Goal: Transaction & Acquisition: Download file/media

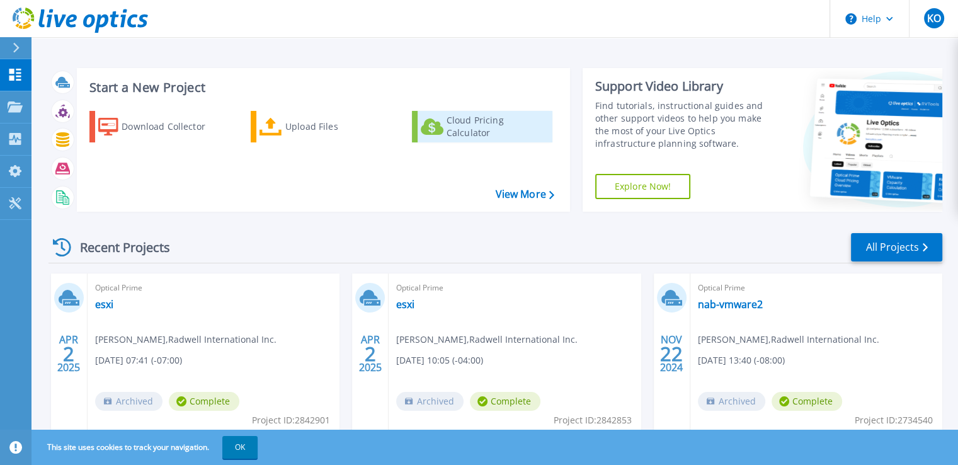
click at [483, 125] on div "Cloud Pricing Calculator" at bounding box center [497, 126] width 101 height 25
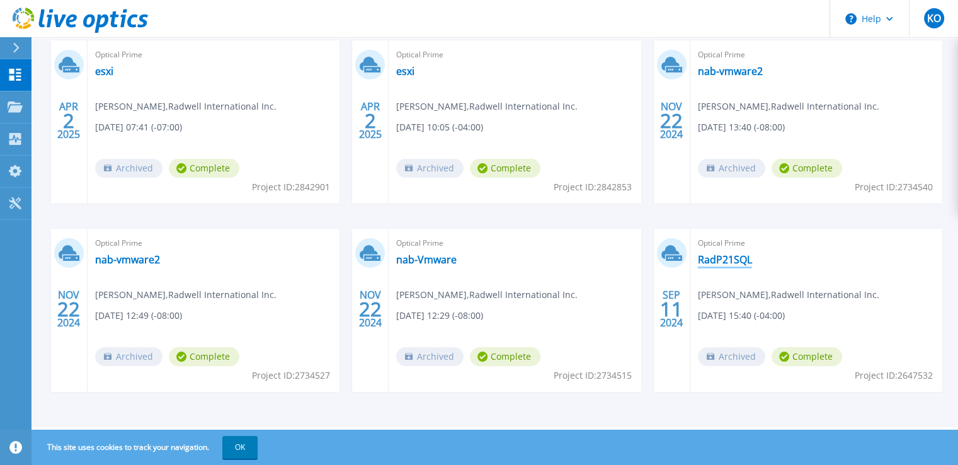
click at [483, 260] on link "RadP21SQL" at bounding box center [725, 259] width 54 height 13
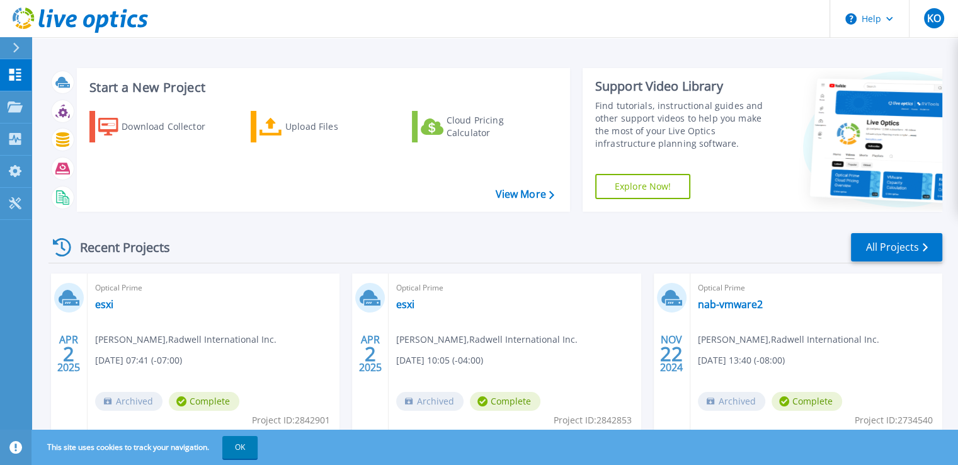
scroll to position [233, 0]
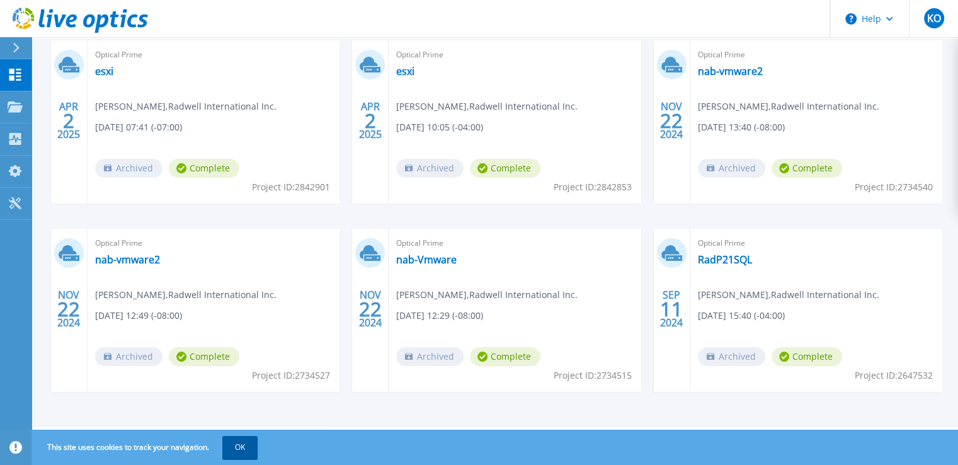
click at [246, 442] on button "OK" at bounding box center [239, 447] width 35 height 23
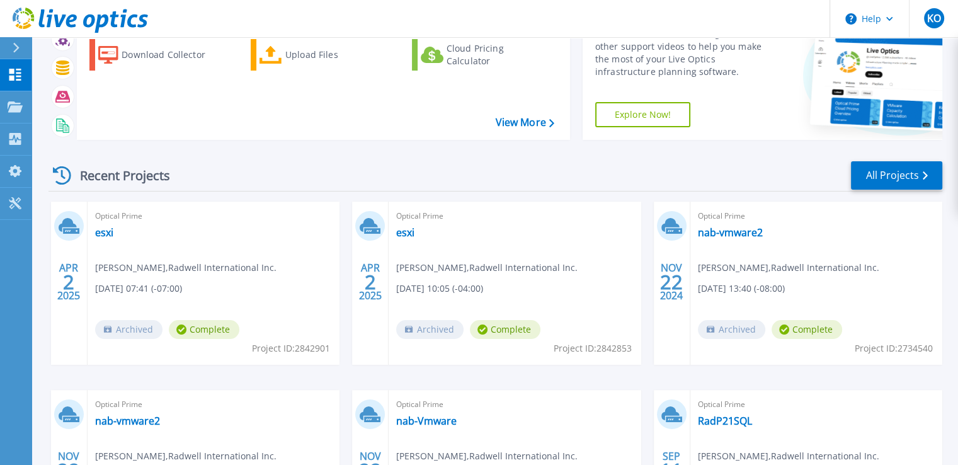
scroll to position [0, 0]
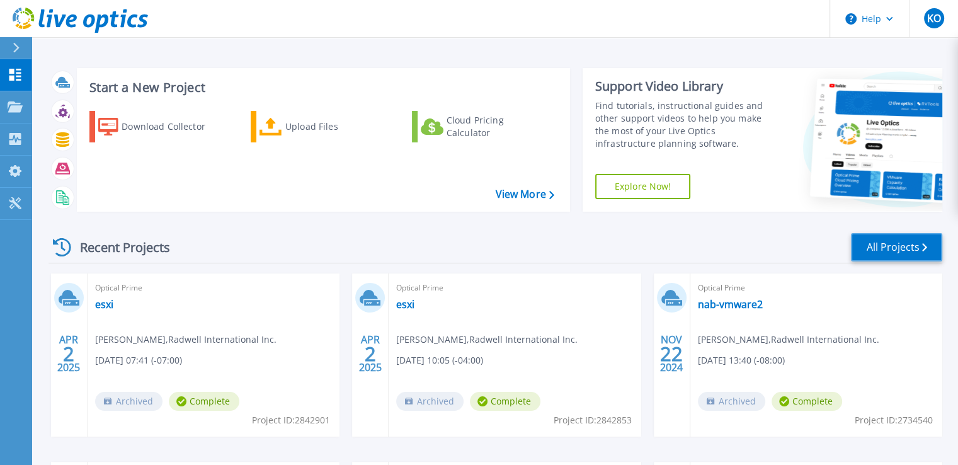
click at [908, 241] on link "All Projects" at bounding box center [896, 247] width 91 height 28
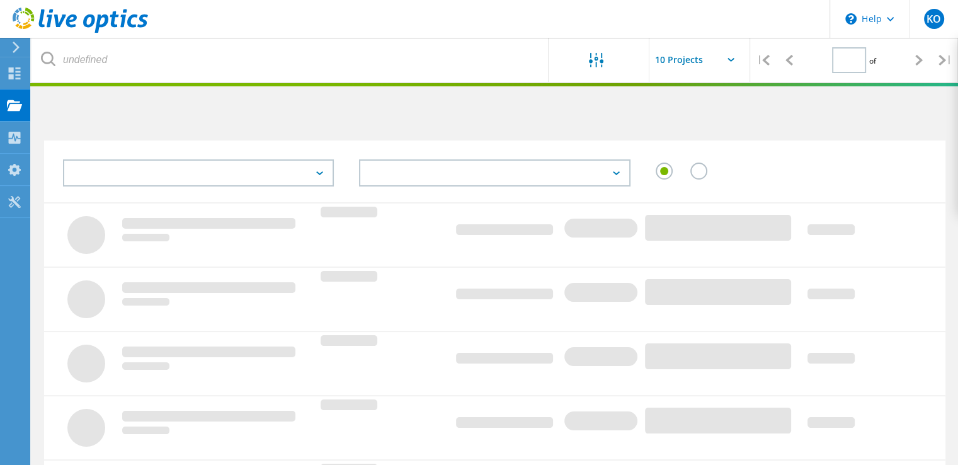
type input "1"
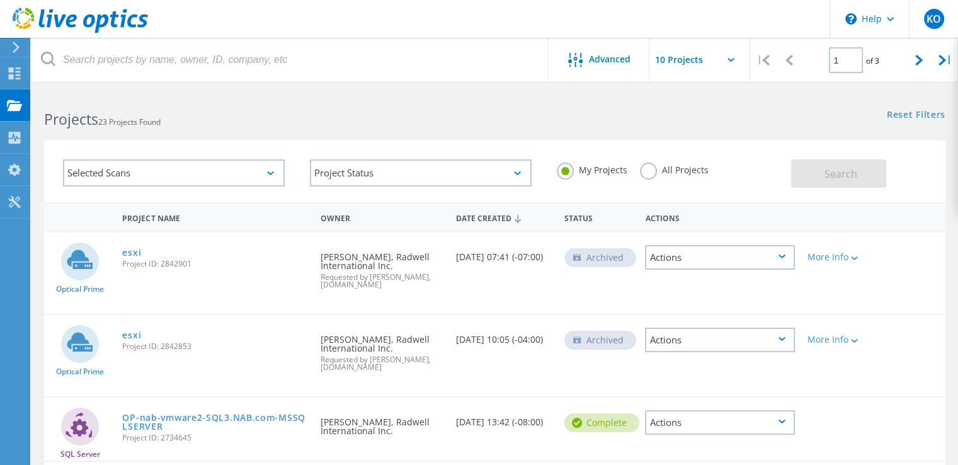
click at [273, 171] on icon at bounding box center [270, 173] width 7 height 4
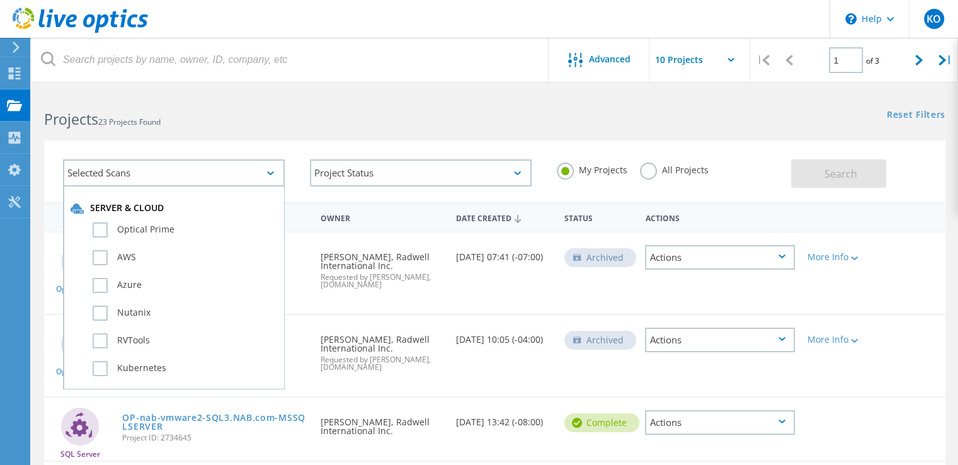
click at [273, 171] on icon at bounding box center [270, 173] width 7 height 4
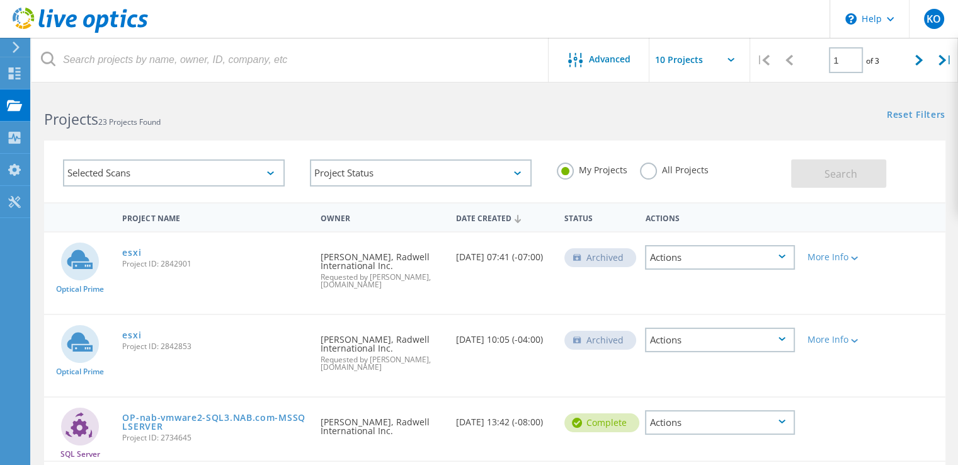
click at [344, 98] on div "Projects 23 Projects Found" at bounding box center [263, 107] width 463 height 33
click at [9, 74] on use at bounding box center [15, 73] width 12 height 12
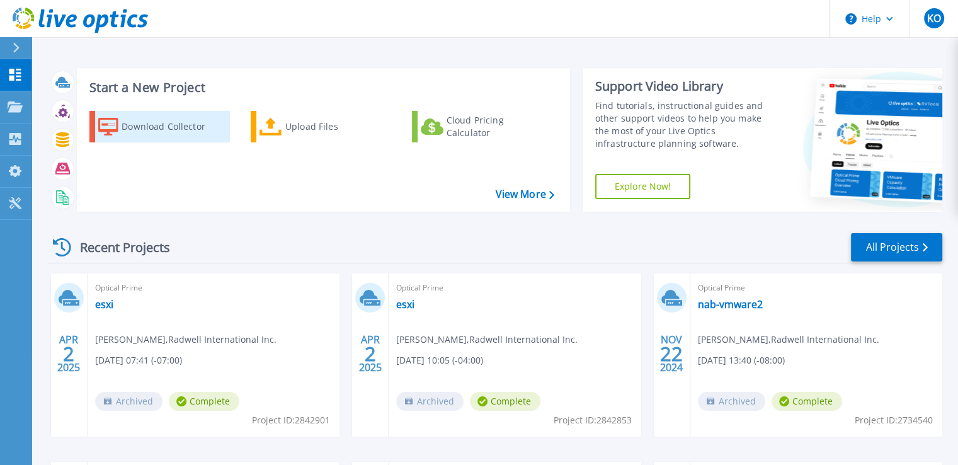
click at [152, 124] on div "Download Collector" at bounding box center [172, 126] width 101 height 25
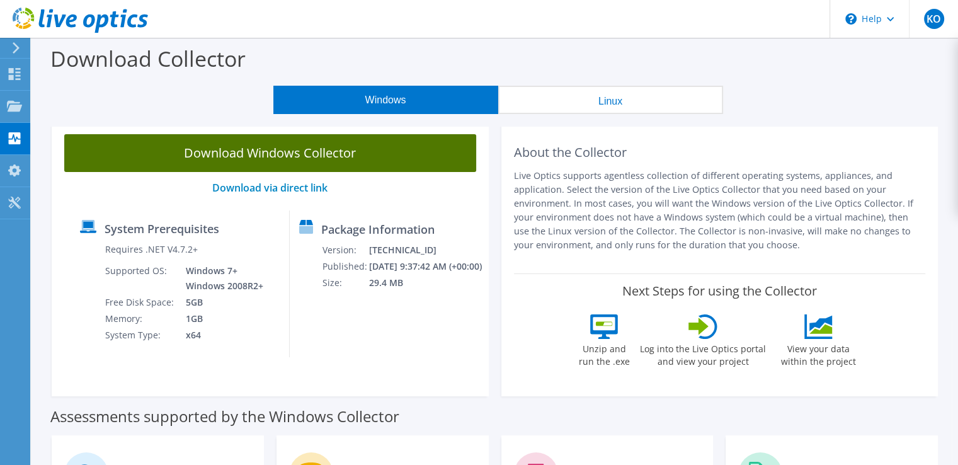
click at [355, 149] on link "Download Windows Collector" at bounding box center [270, 153] width 412 height 38
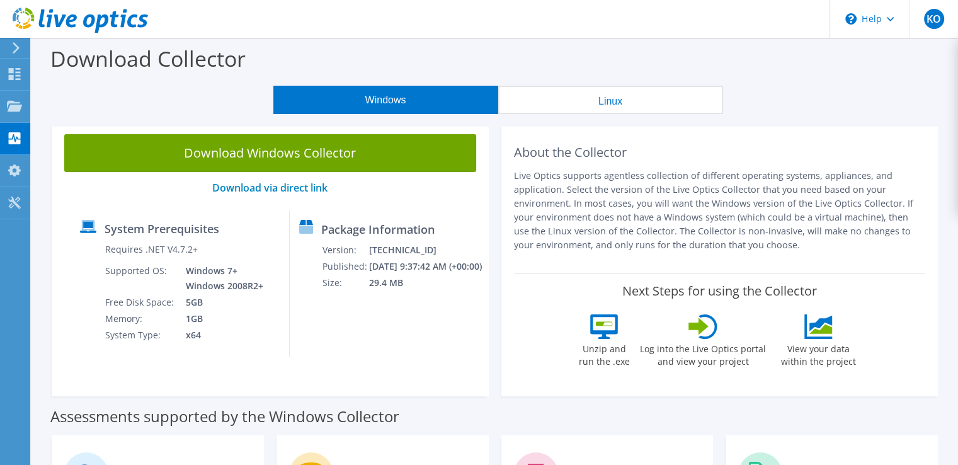
drag, startPoint x: 514, startPoint y: 153, endPoint x: 823, endPoint y: 248, distance: 323.5
click at [823, 248] on div "About the Collector Live Optics supports agentless collection of different oper…" at bounding box center [720, 197] width 412 height 127
click at [823, 248] on p "Live Optics supports agentless collection of different operating systems, appli…" at bounding box center [720, 210] width 412 height 83
drag, startPoint x: 823, startPoint y: 248, endPoint x: 711, endPoint y: 149, distance: 149.6
click at [711, 149] on div "About the Collector Live Optics supports agentless collection of different oper…" at bounding box center [720, 197] width 412 height 127
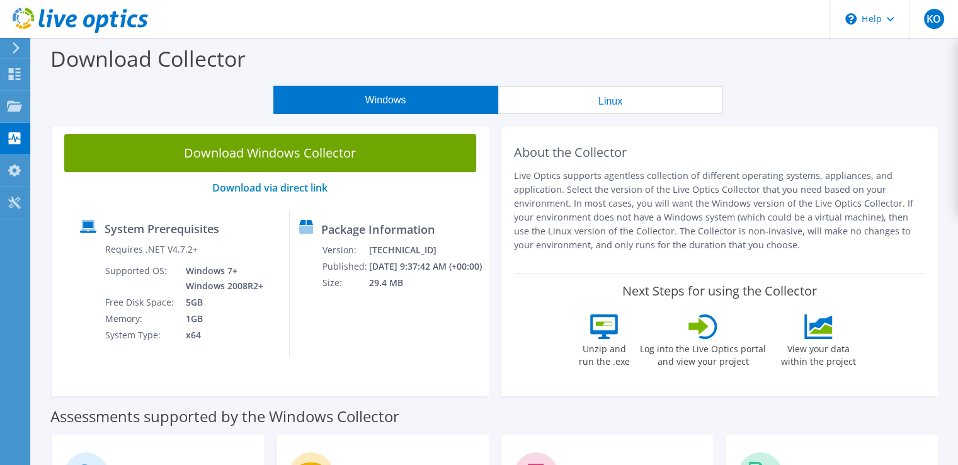
click at [711, 149] on h2 "About the Collector" at bounding box center [720, 152] width 412 height 15
drag, startPoint x: 711, startPoint y: 149, endPoint x: 781, endPoint y: 243, distance: 117.1
click at [781, 243] on div "About the Collector Live Optics supports agentless collection of different oper…" at bounding box center [720, 197] width 412 height 127
click at [781, 243] on p "Live Optics supports agentless collection of different operating systems, appli…" at bounding box center [720, 210] width 412 height 83
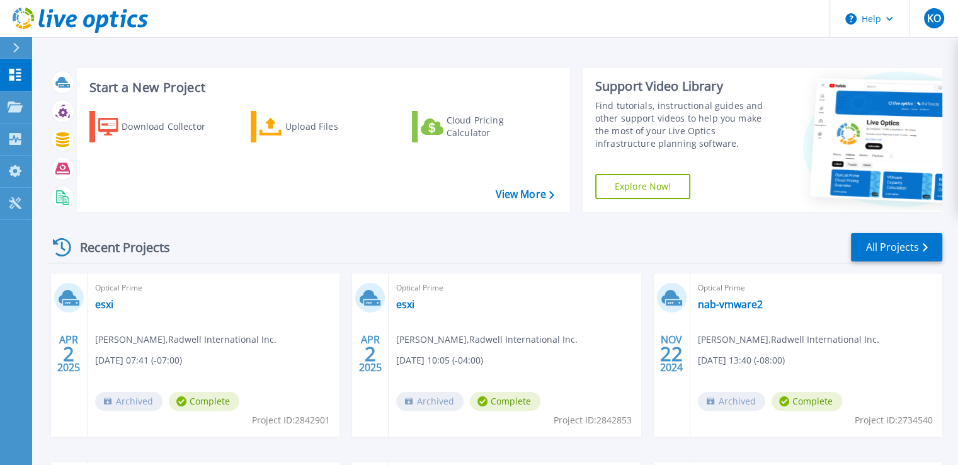
click at [575, 96] on div "Start a New Project Download Collector Upload Files Cloud Pricing Calculator Vi…" at bounding box center [496, 140] width 894 height 164
